Goal: Information Seeking & Learning: Stay updated

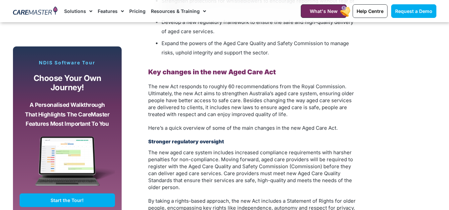
scroll to position [612, 0]
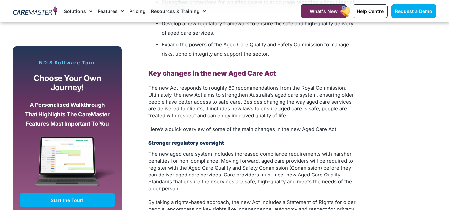
click at [206, 116] on p "The new Act responds to roughly 60 recommendations from the Royal Commission. U…" at bounding box center [252, 101] width 209 height 35
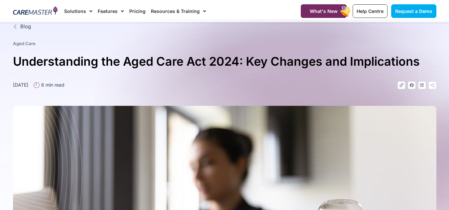
scroll to position [0, 0]
